Goal: Transaction & Acquisition: Purchase product/service

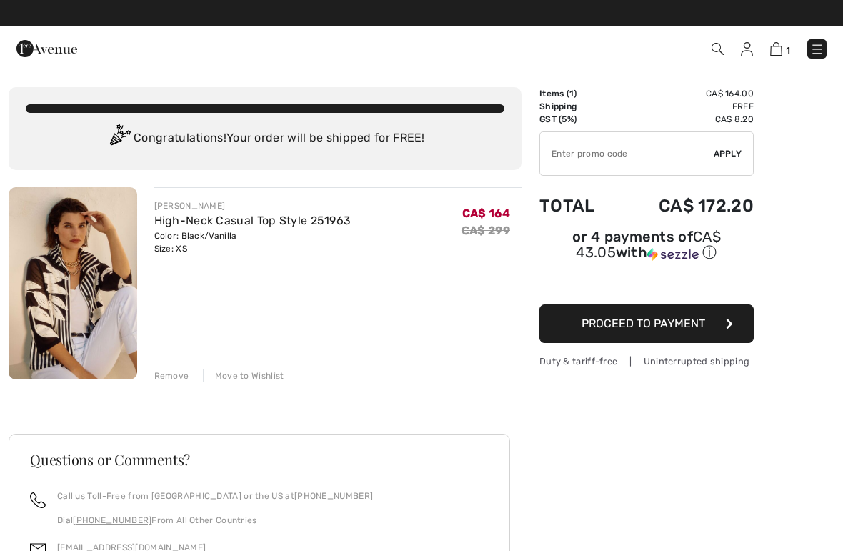
click at [705, 334] on button "Proceed to Payment" at bounding box center [647, 323] width 214 height 39
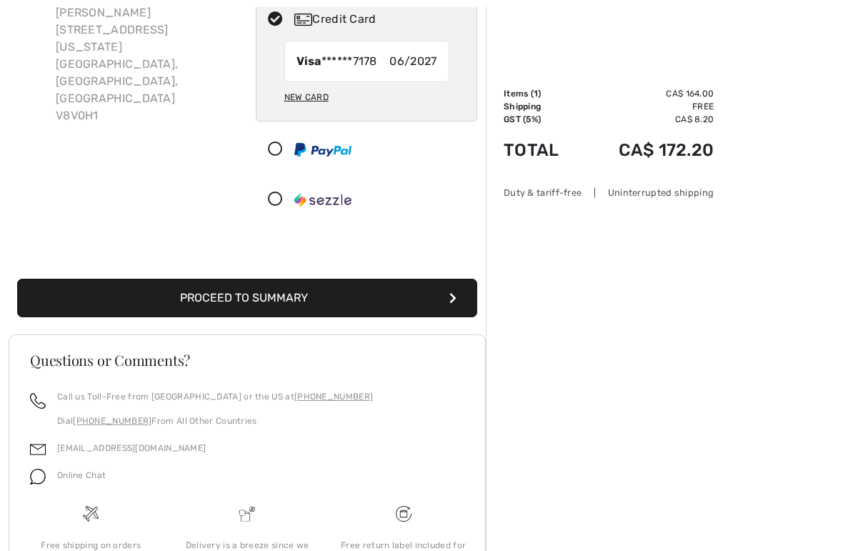
scroll to position [165, 0]
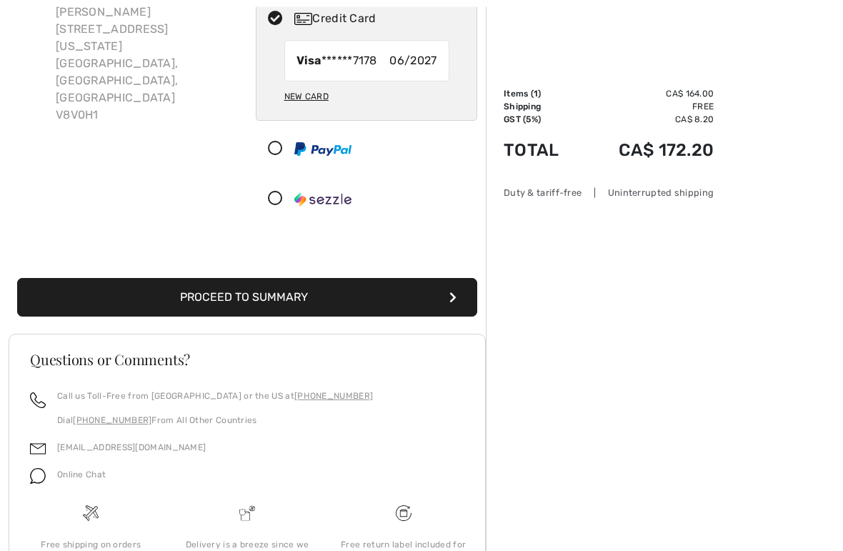
click at [300, 292] on button "Proceed to Summary" at bounding box center [247, 298] width 460 height 39
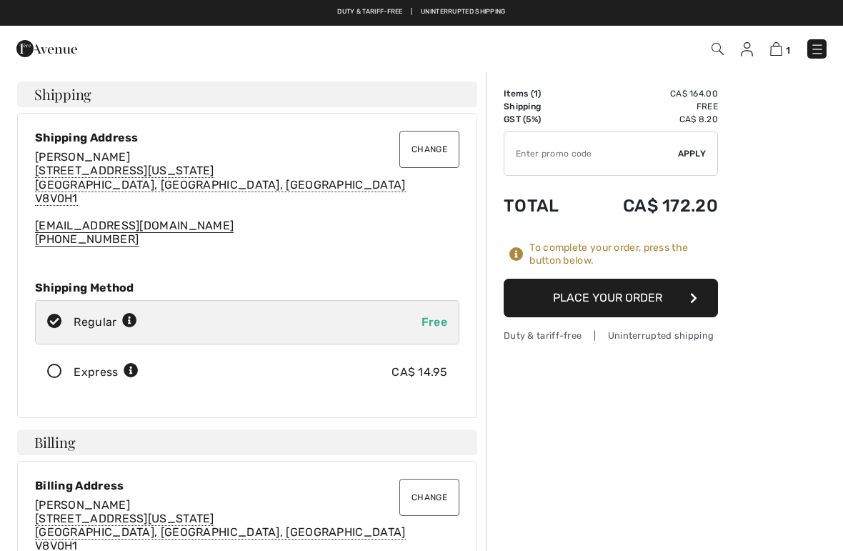
click at [658, 302] on button "Place Your Order" at bounding box center [611, 298] width 214 height 39
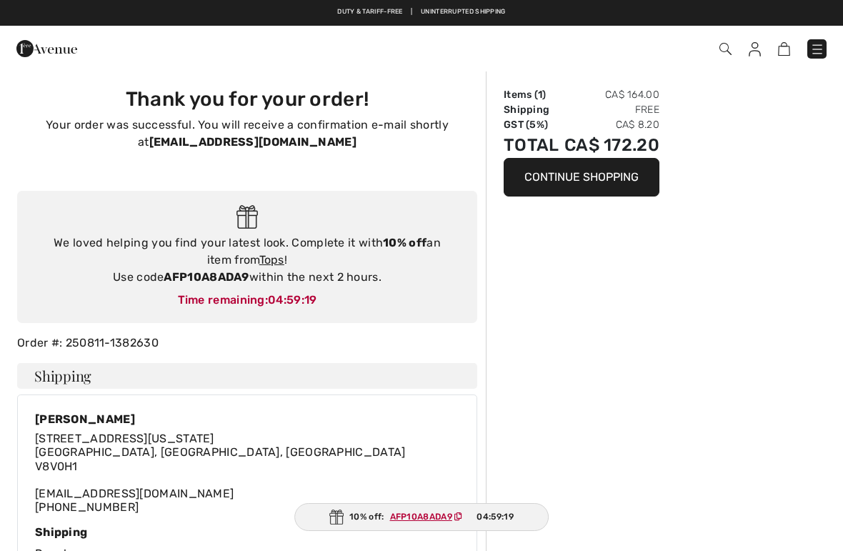
checkbox input "true"
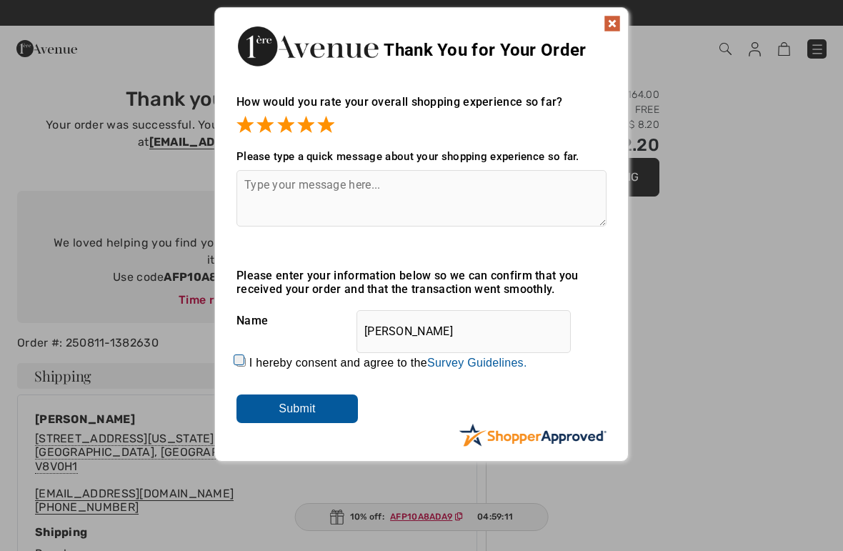
click at [322, 402] on input "Submit" at bounding box center [297, 409] width 121 height 29
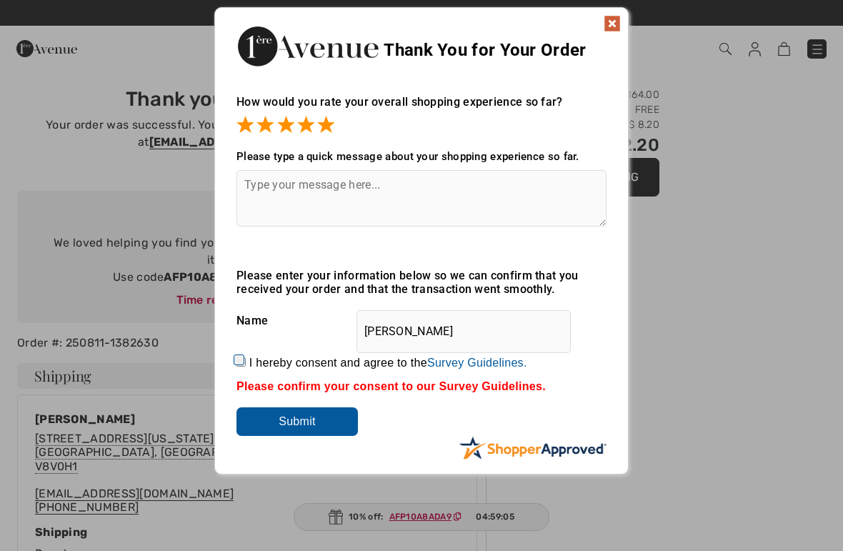
click at [605, 31] on img at bounding box center [612, 23] width 17 height 17
